Goal: Task Accomplishment & Management: Complete application form

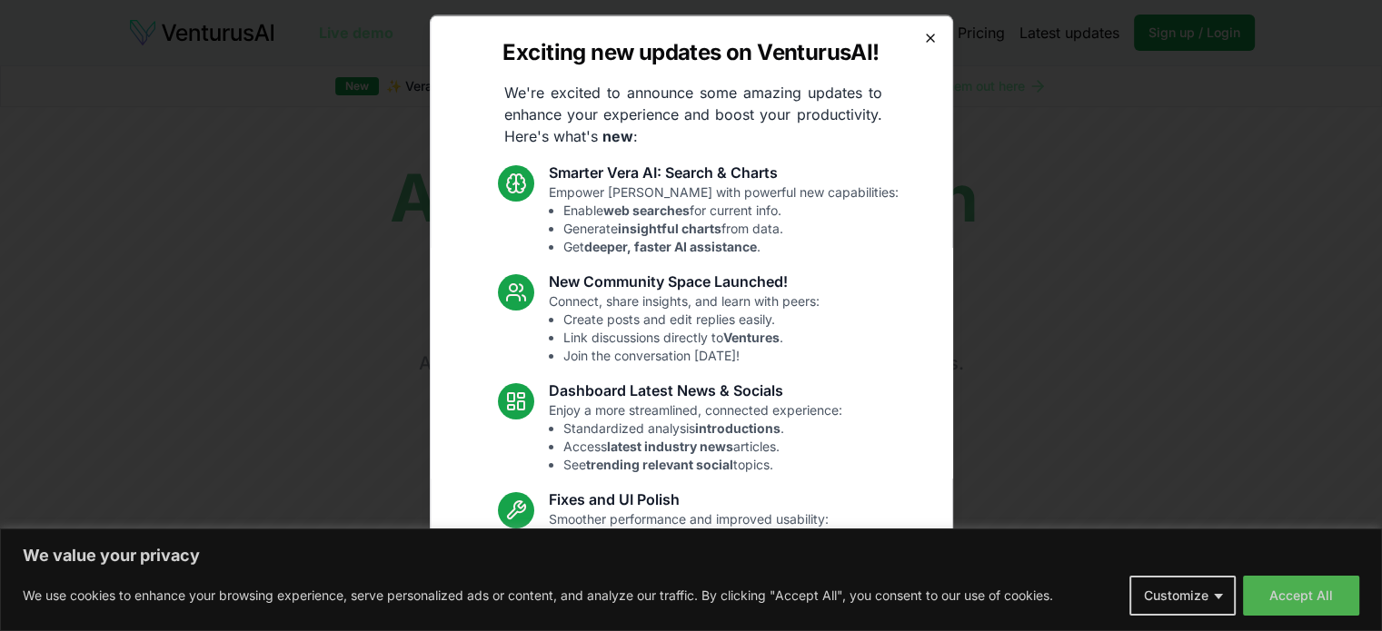
click at [926, 37] on icon "button" at bounding box center [929, 37] width 7 height 7
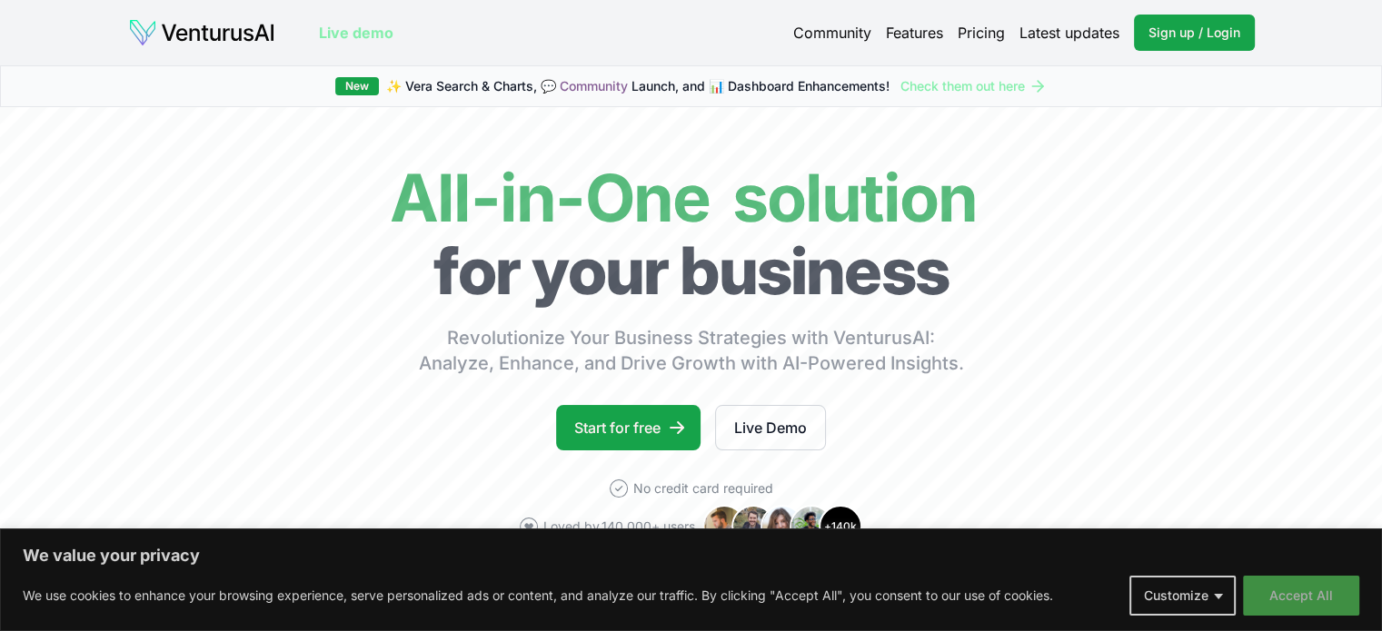
click at [1317, 592] on button "Accept All" at bounding box center [1301, 596] width 116 height 40
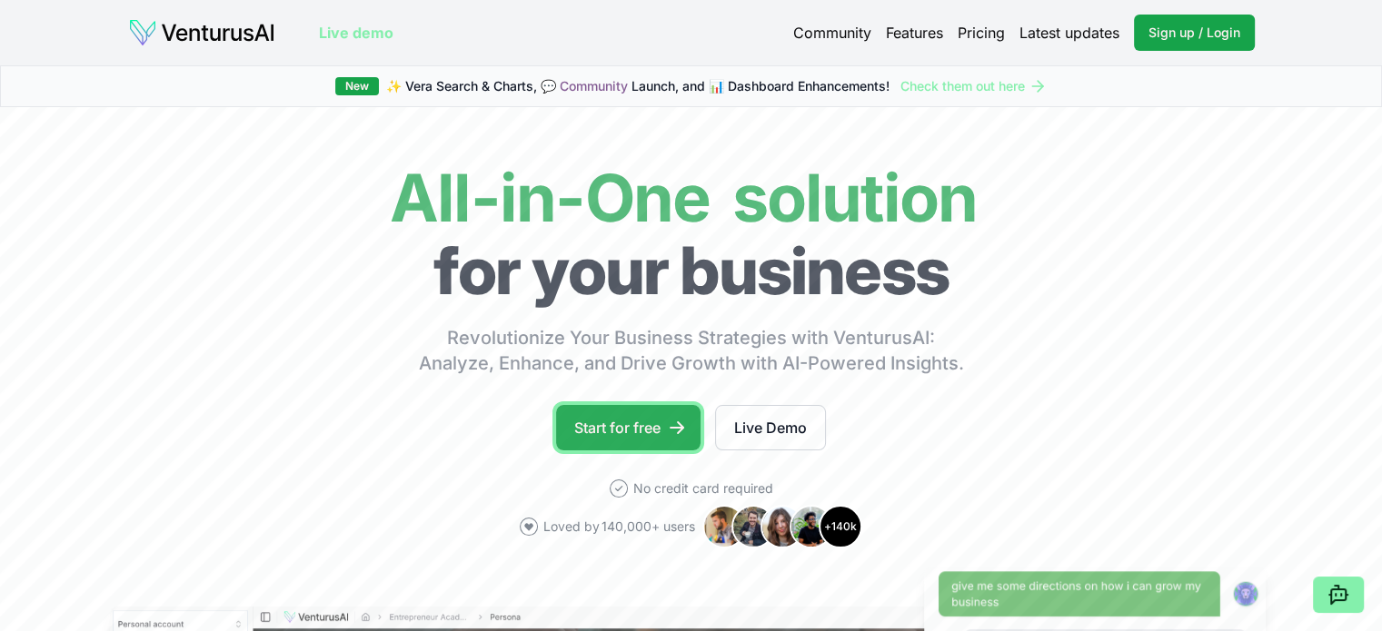
click at [665, 431] on link "Start for free" at bounding box center [628, 427] width 144 height 45
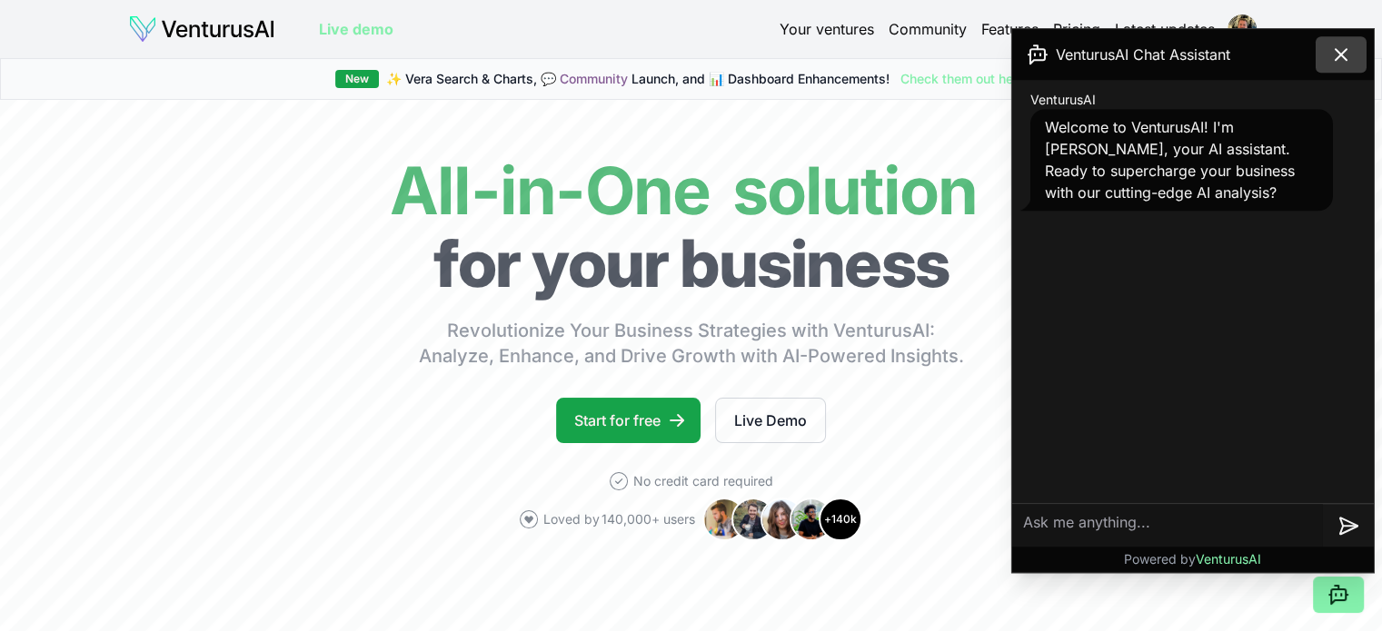
click at [1343, 45] on icon at bounding box center [1341, 55] width 22 height 22
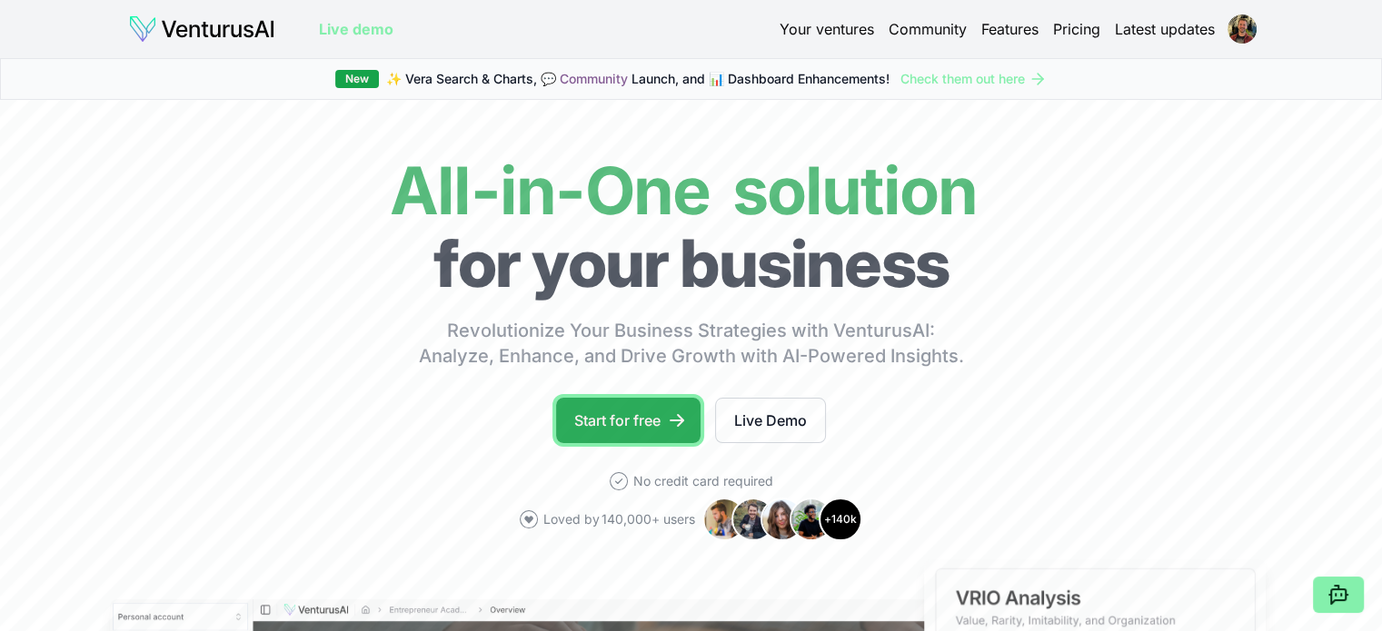
click at [669, 421] on icon at bounding box center [677, 420] width 18 height 18
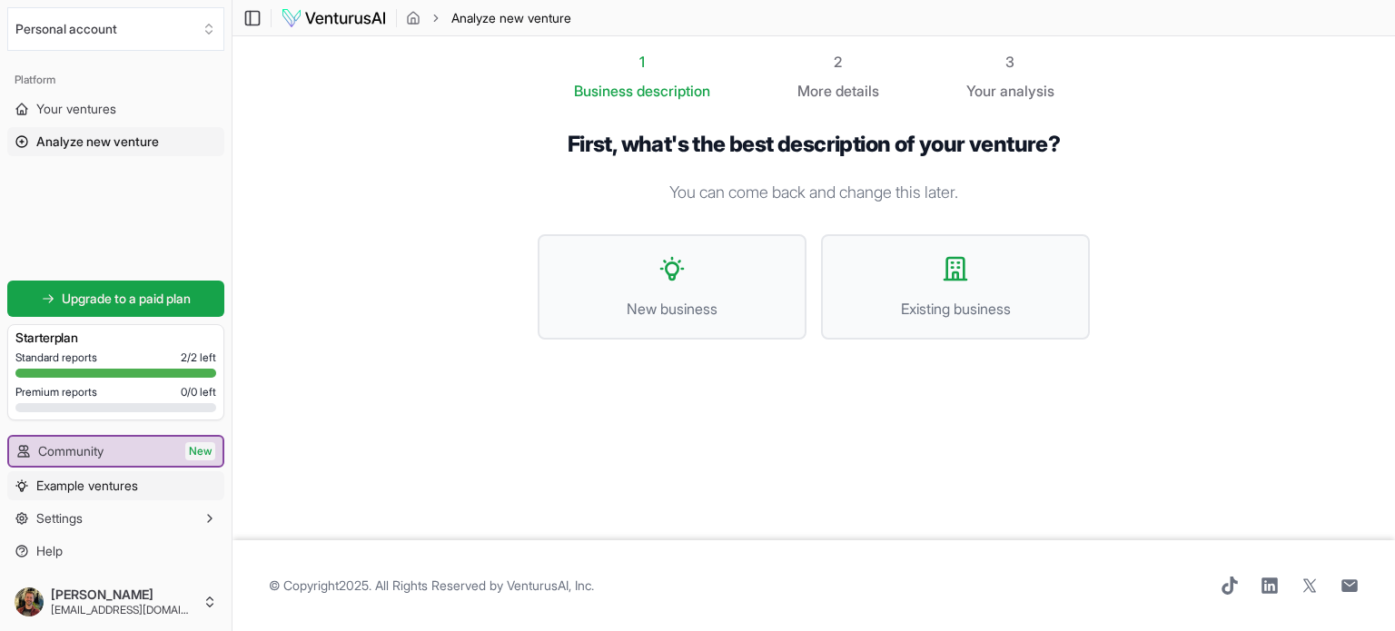
click at [127, 497] on link "Example ventures" at bounding box center [115, 485] width 217 height 29
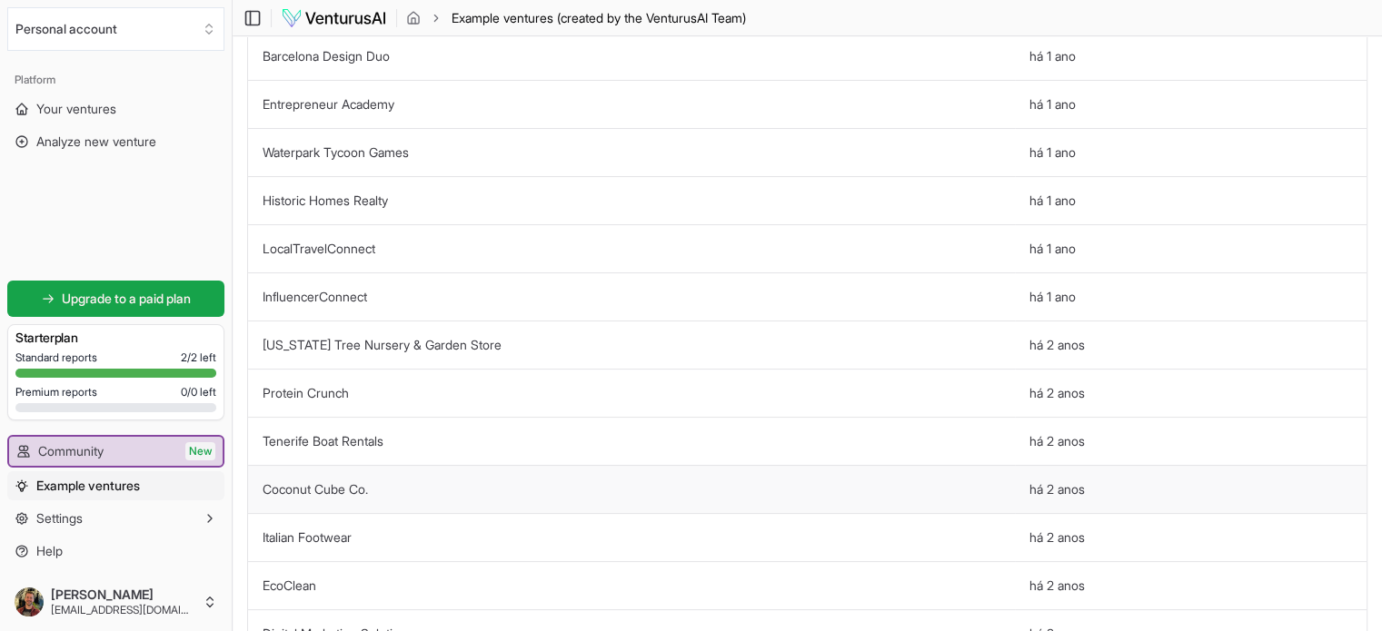
scroll to position [182, 0]
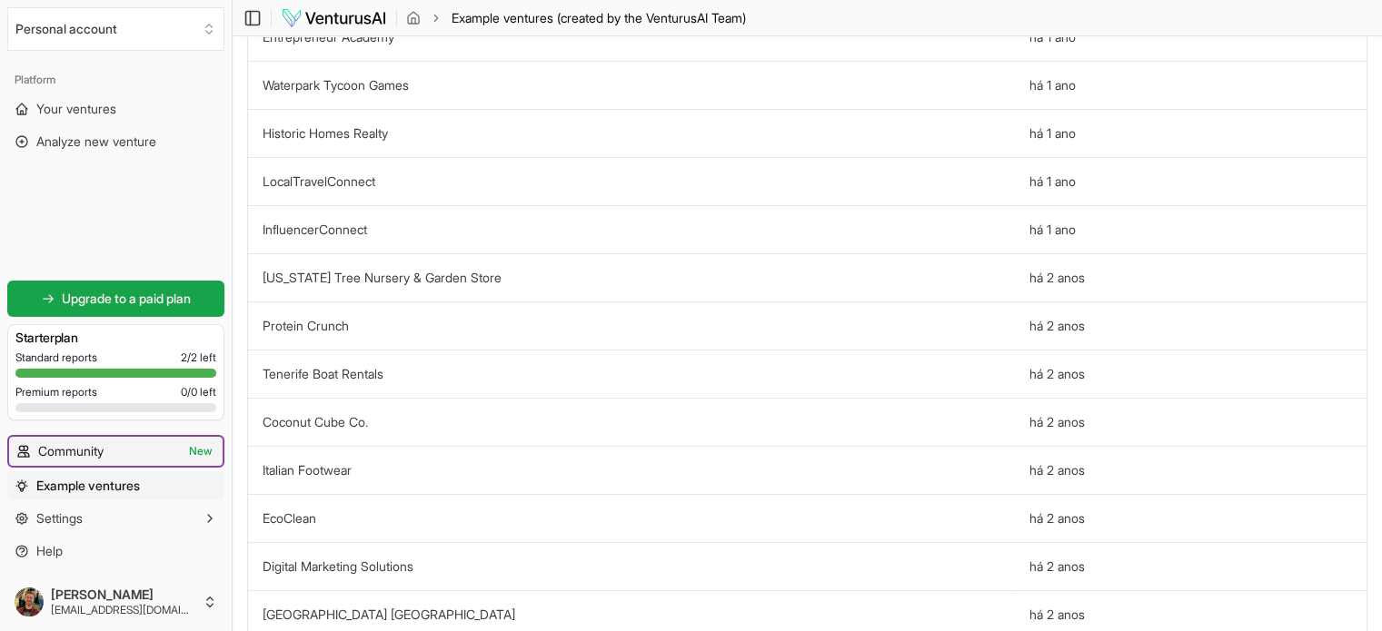
click at [93, 451] on span "Community" at bounding box center [70, 451] width 65 height 18
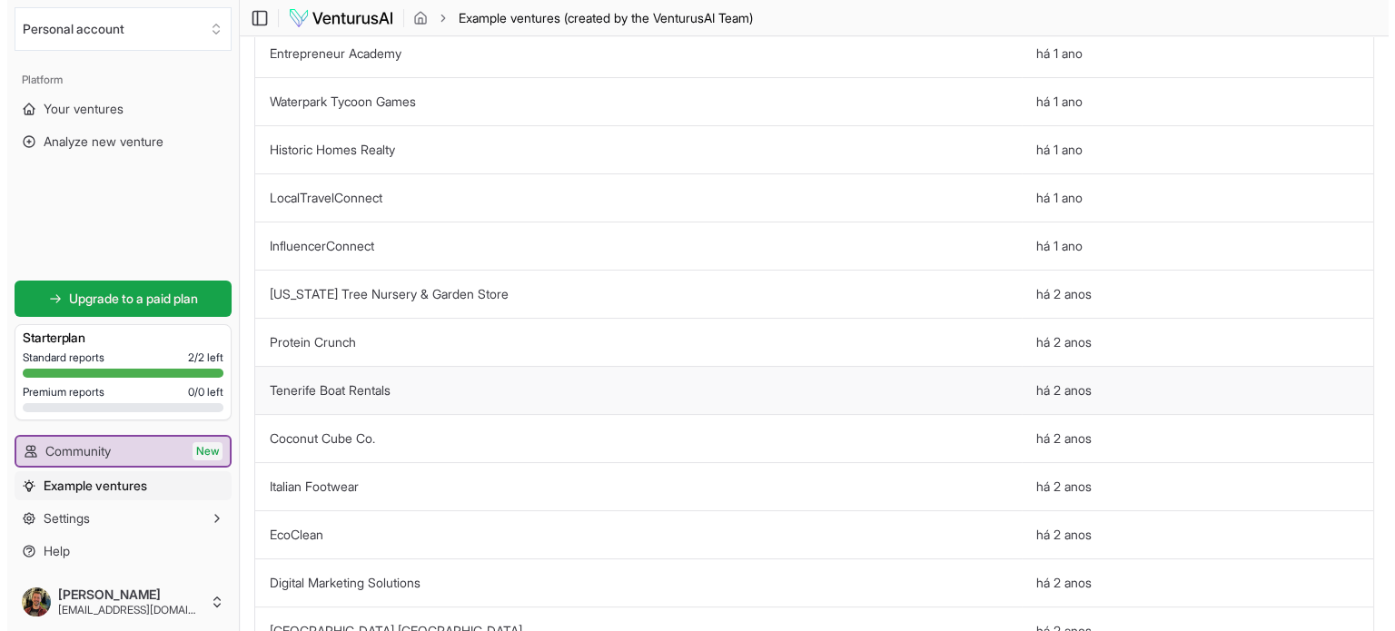
scroll to position [0, 0]
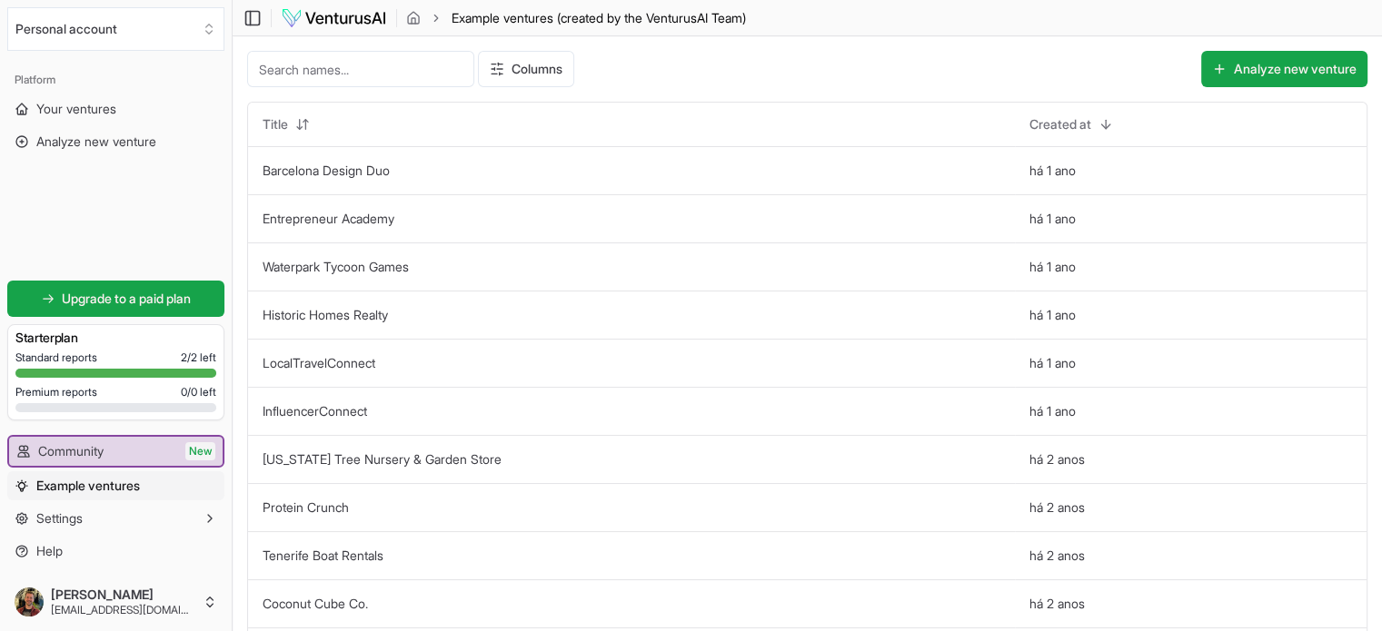
click at [97, 490] on span "Example ventures" at bounding box center [88, 486] width 104 height 18
click at [105, 112] on span "Your ventures" at bounding box center [76, 109] width 80 height 18
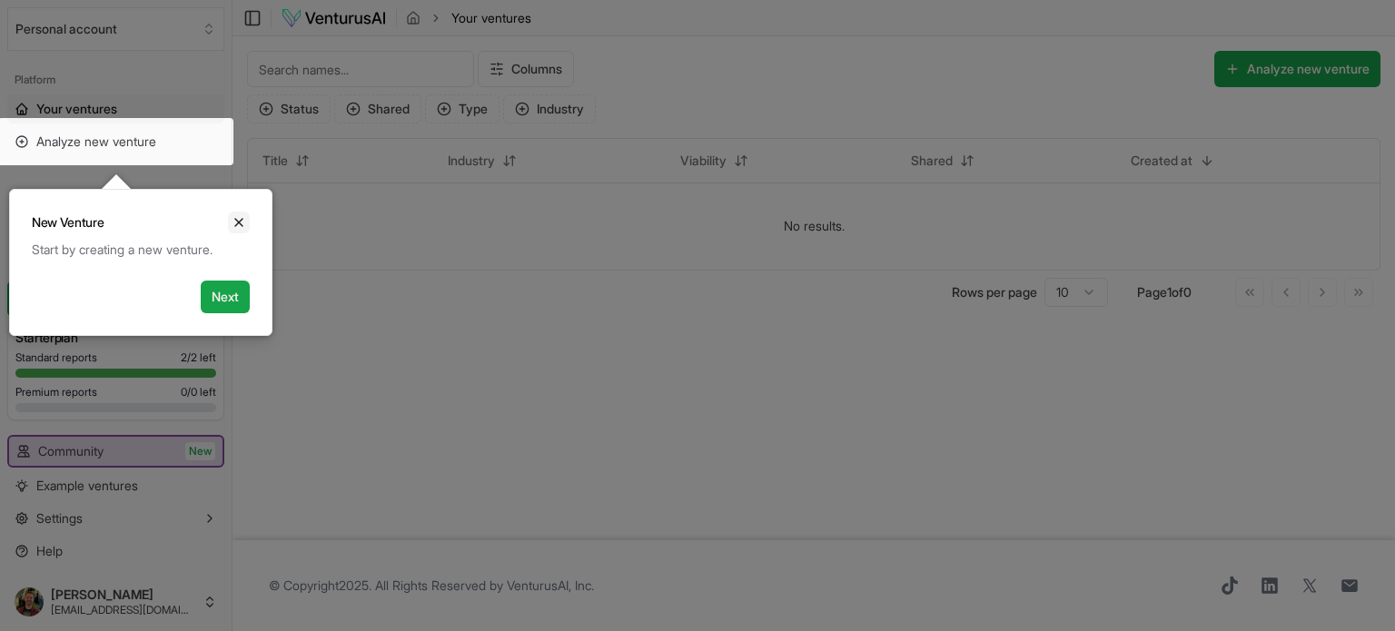
click at [237, 224] on icon "Close" at bounding box center [239, 222] width 15 height 15
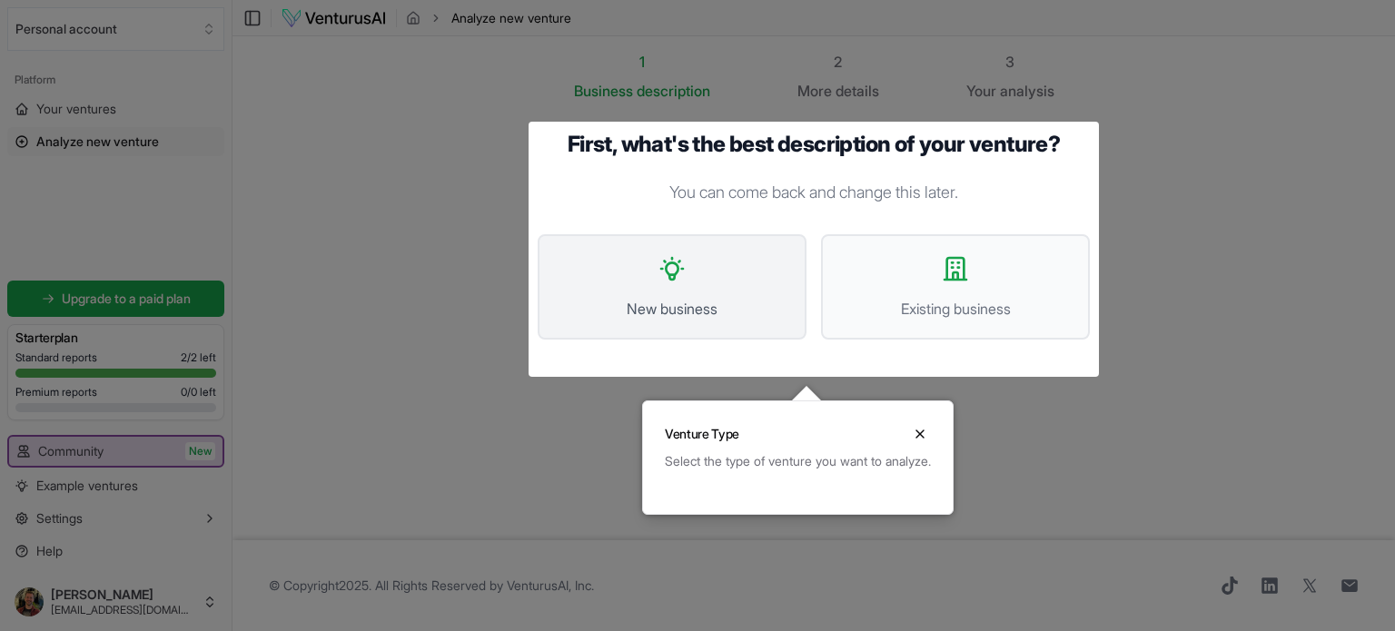
click at [751, 304] on span "New business" at bounding box center [672, 309] width 229 height 22
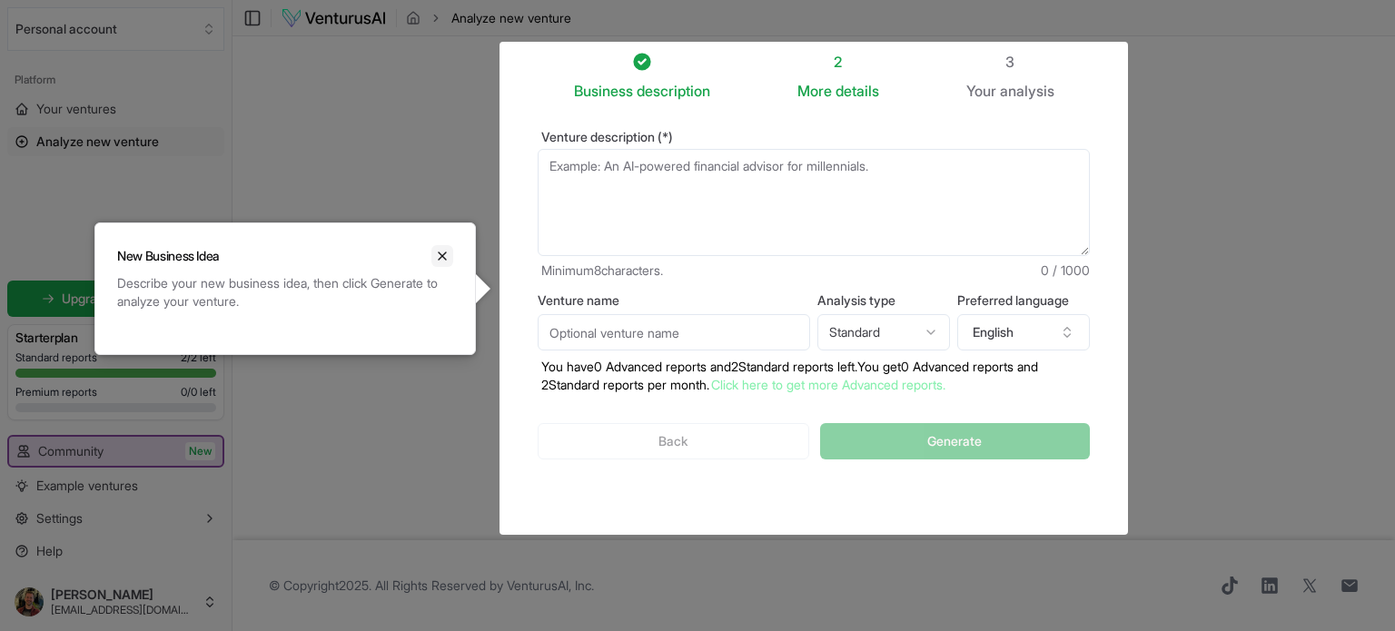
click at [440, 249] on icon "Close" at bounding box center [442, 256] width 15 height 15
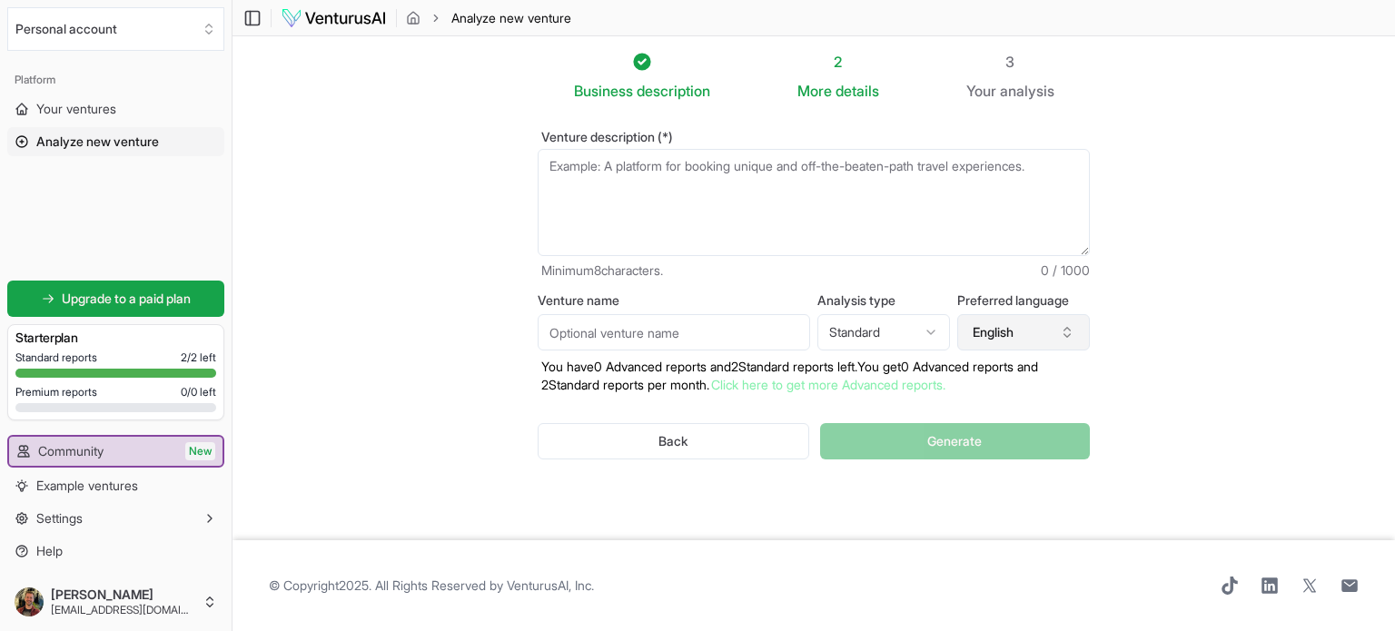
click at [1057, 325] on button "English" at bounding box center [1023, 332] width 133 height 36
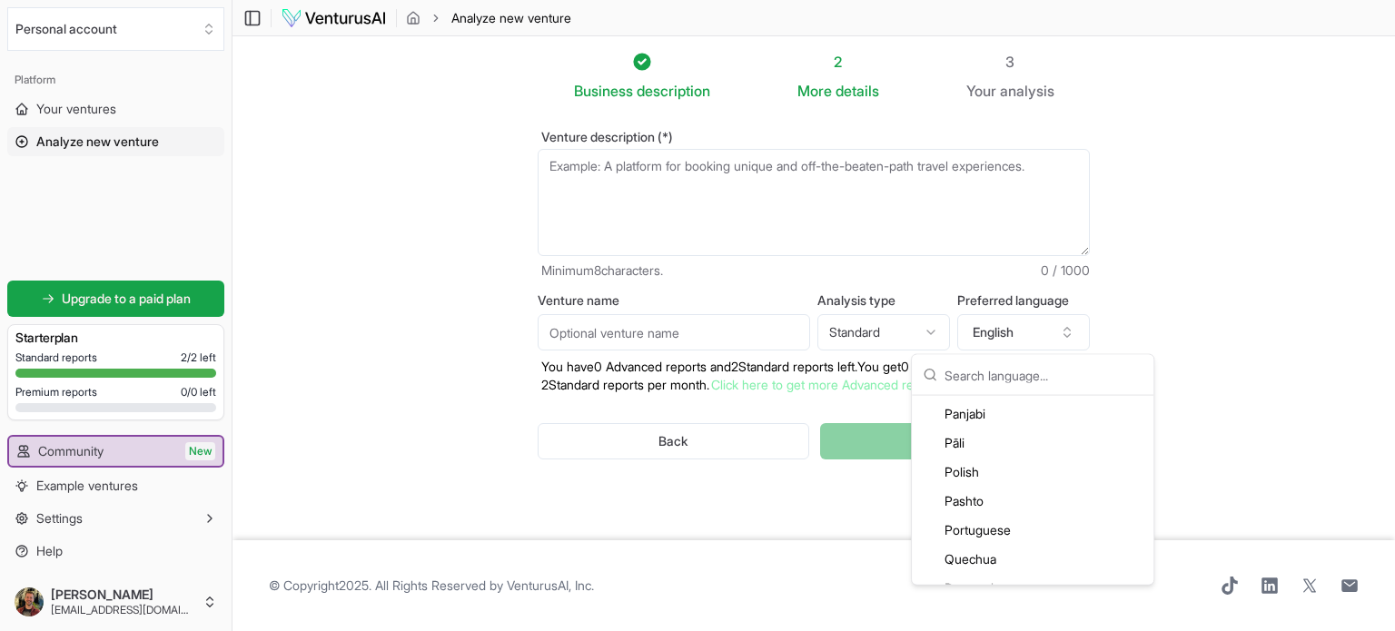
scroll to position [3724, 0]
click at [998, 439] on div "Portuguese" at bounding box center [1033, 439] width 234 height 29
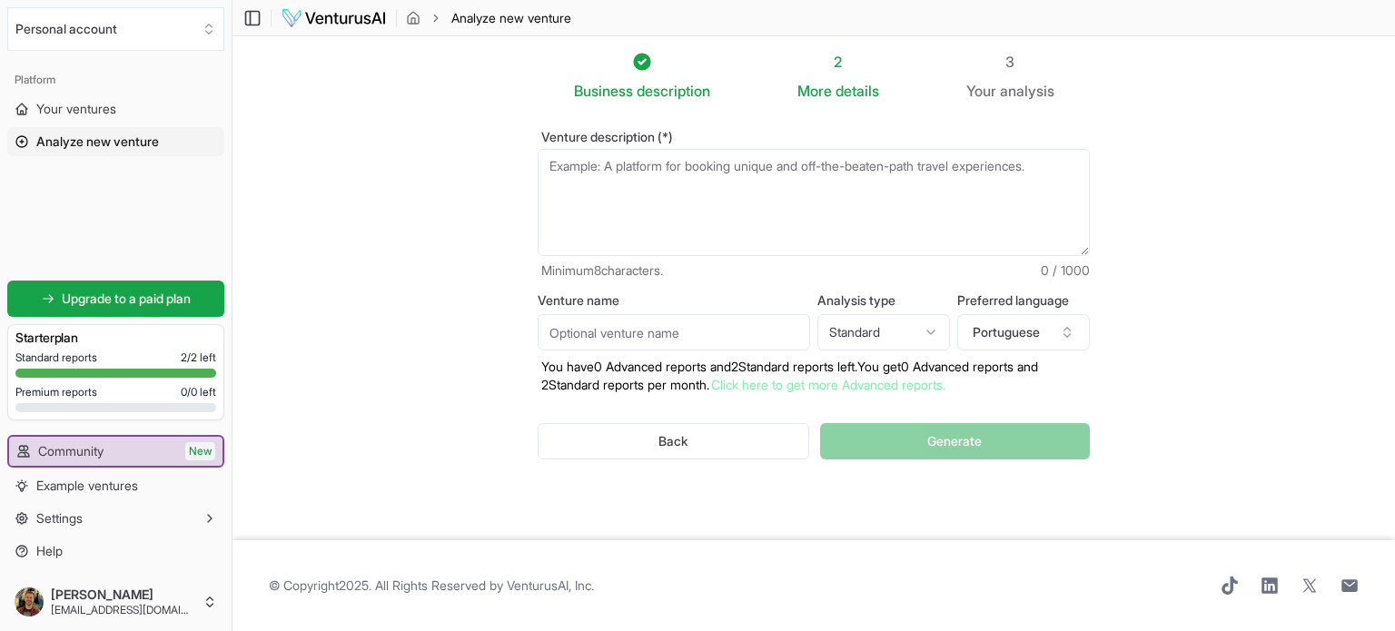
click at [1173, 408] on section "Business description 2 More details 3 Your analysis Venture description (*) Min…" at bounding box center [814, 288] width 1163 height 504
